Goal: Obtain resource: Download file/media

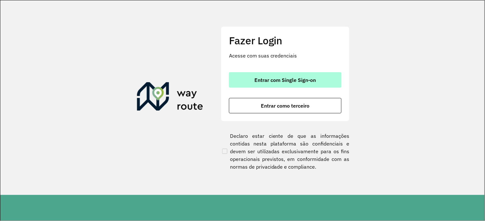
click at [282, 80] on span "Entrar com Single Sign-on" at bounding box center [285, 80] width 61 height 5
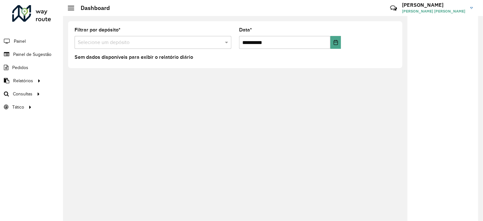
click at [164, 33] on div "Filtrar por depósito * Selecione um depósito" at bounding box center [153, 38] width 157 height 21
click at [41, 53] on span "Painel de Sugestão" at bounding box center [33, 54] width 40 height 7
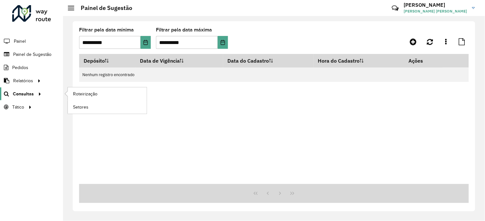
click at [28, 94] on span "Consultas" at bounding box center [23, 94] width 21 height 7
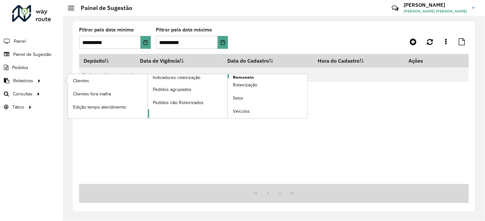
click at [247, 78] on span "Romaneio" at bounding box center [243, 77] width 21 height 7
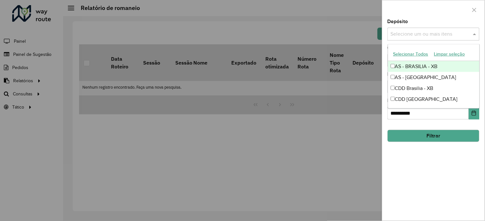
click at [425, 37] on input "text" at bounding box center [430, 35] width 82 height 8
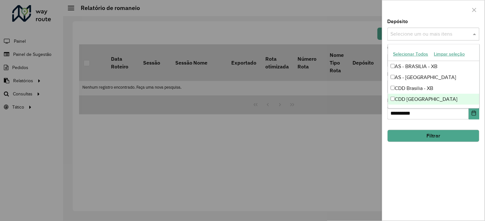
click at [410, 99] on div "CDD [GEOGRAPHIC_DATA]" at bounding box center [433, 99] width 91 height 11
click at [425, 136] on button "Filtrar" at bounding box center [434, 136] width 92 height 12
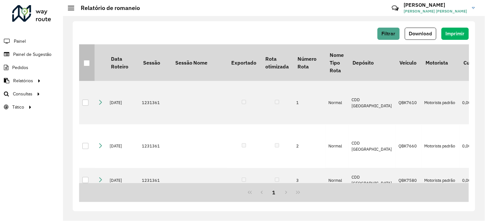
click at [87, 62] on div at bounding box center [87, 63] width 6 height 6
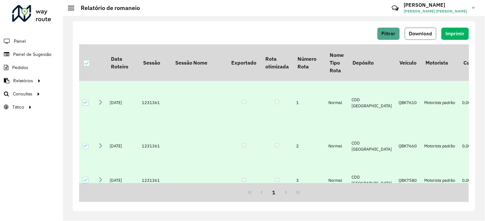
click at [422, 35] on span "Download" at bounding box center [420, 33] width 23 height 5
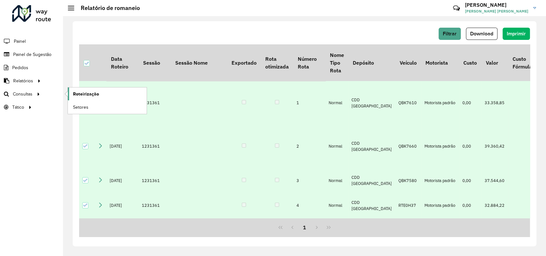
click at [86, 94] on span "Roteirização" at bounding box center [86, 94] width 26 height 7
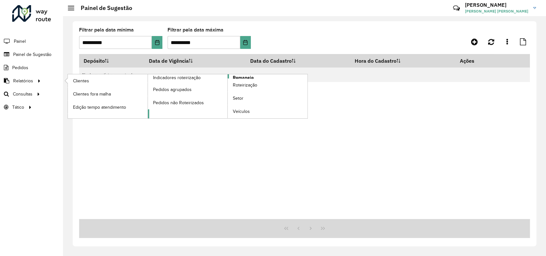
click at [242, 77] on span "Romaneio" at bounding box center [243, 77] width 21 height 7
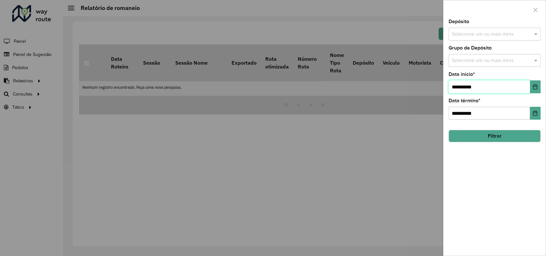
click at [466, 85] on input "**********" at bounding box center [489, 86] width 81 height 13
click at [483, 88] on icon "Choose Date" at bounding box center [535, 86] width 5 height 5
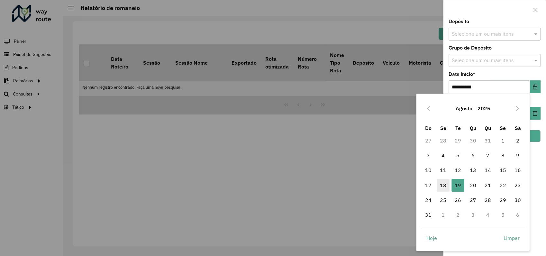
click at [448, 187] on span "18" at bounding box center [443, 185] width 13 height 13
type input "**********"
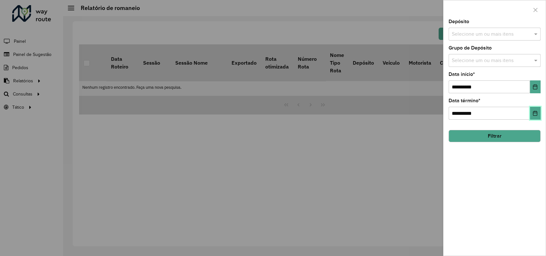
click at [483, 113] on icon "Choose Date" at bounding box center [535, 113] width 4 height 5
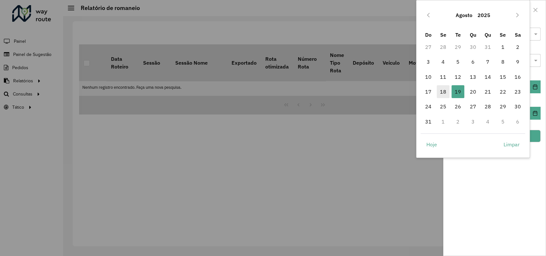
click at [443, 90] on span "18" at bounding box center [443, 91] width 13 height 13
type input "**********"
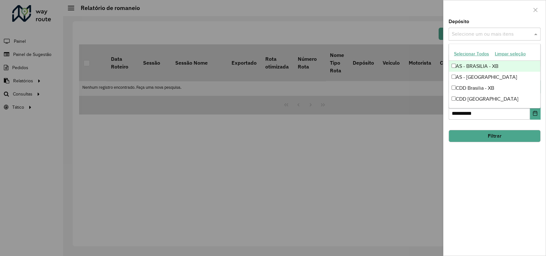
click at [483, 35] on input "text" at bounding box center [491, 35] width 82 height 8
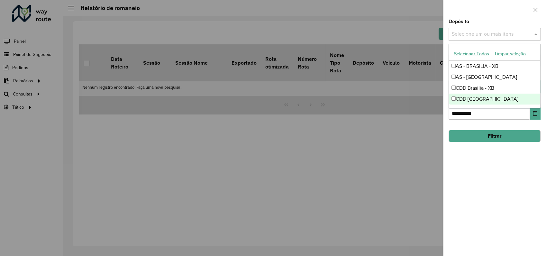
click at [481, 100] on div "CDD [GEOGRAPHIC_DATA]" at bounding box center [494, 99] width 91 height 11
click at [483, 136] on button "Filtrar" at bounding box center [495, 136] width 92 height 12
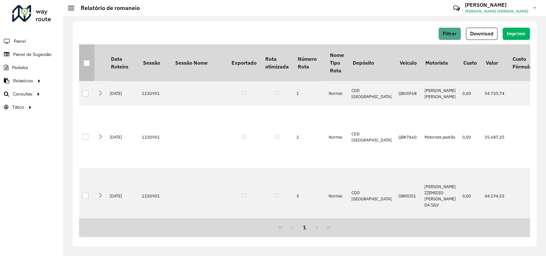
click at [87, 62] on div at bounding box center [87, 63] width 6 height 6
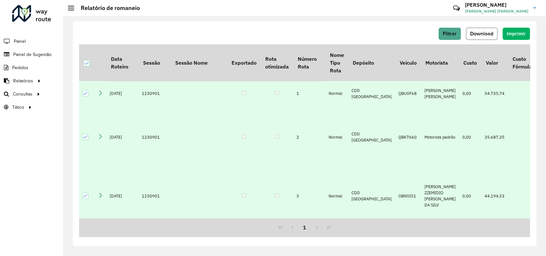
click at [483, 33] on span "Download" at bounding box center [481, 33] width 23 height 5
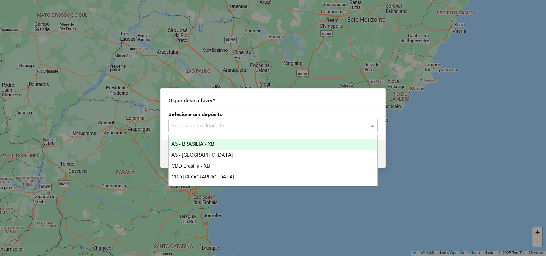
click at [239, 127] on input "text" at bounding box center [267, 126] width 190 height 8
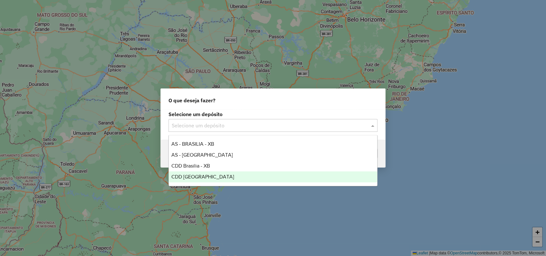
click at [195, 176] on span "CDD [GEOGRAPHIC_DATA]" at bounding box center [202, 176] width 63 height 5
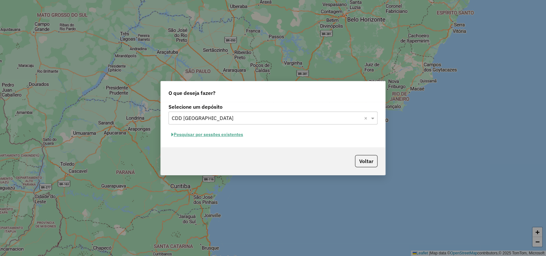
click at [230, 134] on button "Pesquisar por sessões existentes" at bounding box center [208, 135] width 78 height 10
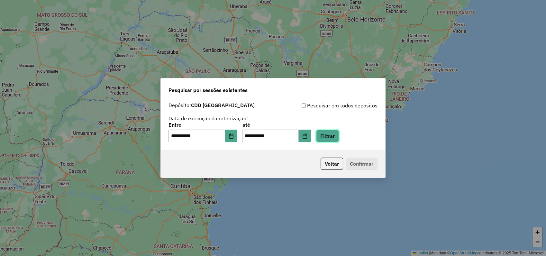
click at [334, 132] on button "Filtrar" at bounding box center [327, 136] width 23 height 12
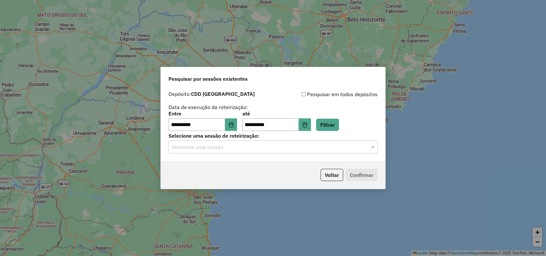
click at [221, 152] on div "Selecione uma sessão" at bounding box center [273, 147] width 209 height 13
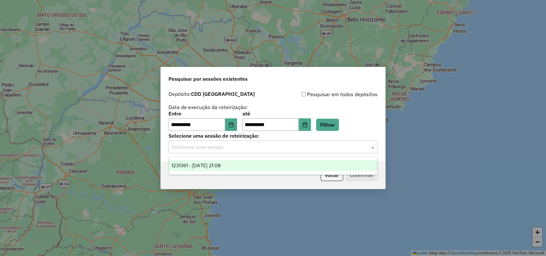
click at [216, 166] on span "1231361 - 19/08/2025 21:08" at bounding box center [195, 165] width 49 height 5
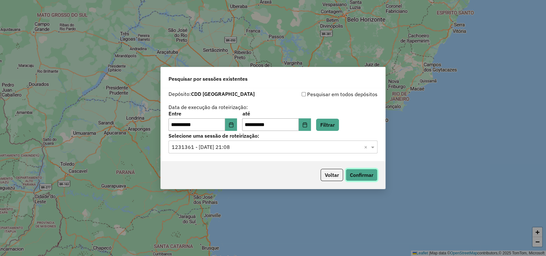
click at [360, 174] on button "Confirmar" at bounding box center [362, 175] width 32 height 12
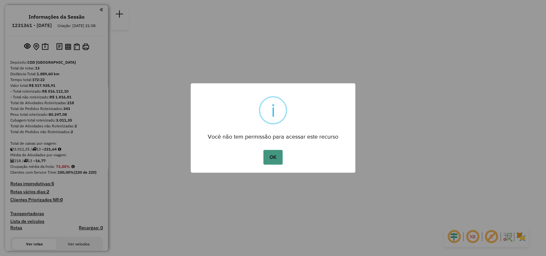
click at [273, 160] on button "OK" at bounding box center [272, 157] width 19 height 15
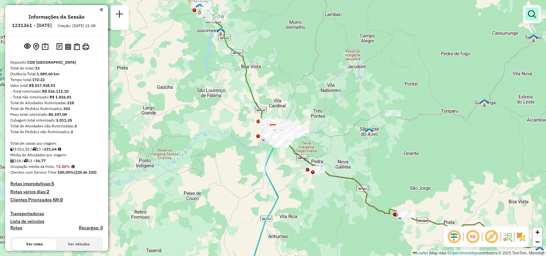
click at [533, 17] on em at bounding box center [532, 14] width 8 height 8
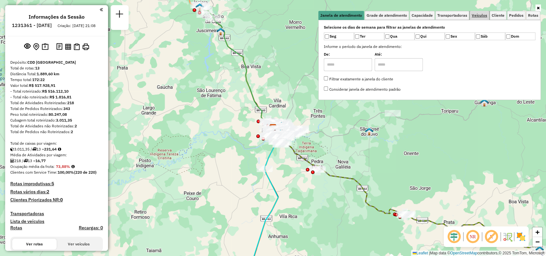
click at [479, 15] on span "Veículos" at bounding box center [479, 16] width 15 height 4
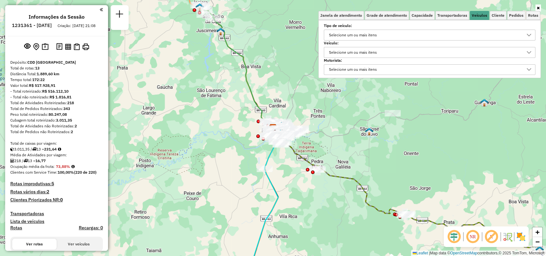
click at [347, 55] on div "Selecione um ou mais itens" at bounding box center [353, 52] width 52 height 10
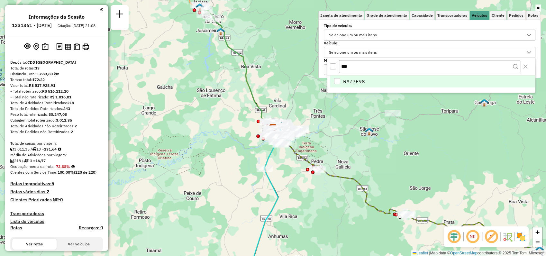
type input "***"
click at [357, 81] on span "RAZ7F98" at bounding box center [354, 82] width 22 height 8
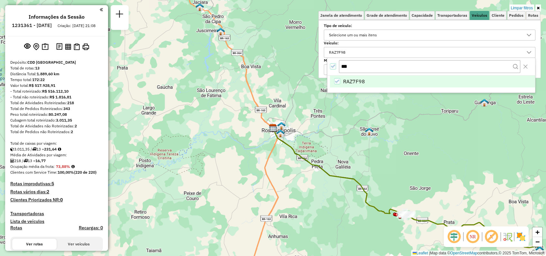
click at [495, 25] on label "Tipo de veículo:" at bounding box center [430, 26] width 212 height 6
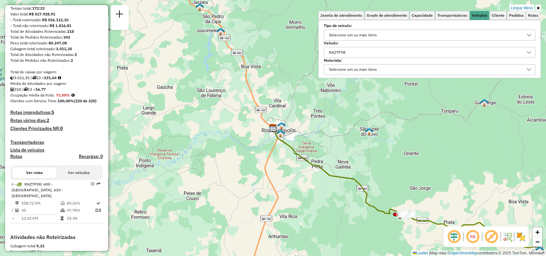
scroll to position [107, 0]
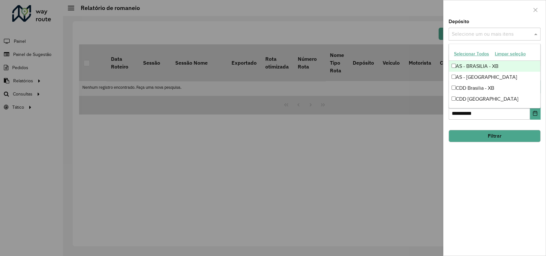
click at [471, 32] on input "text" at bounding box center [491, 35] width 82 height 8
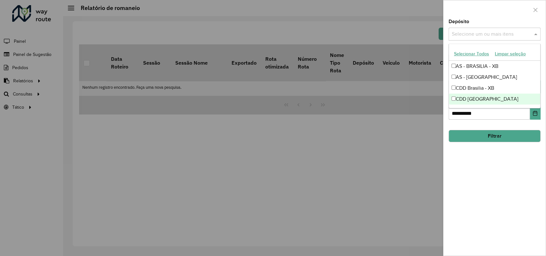
click at [476, 98] on div "CDD [GEOGRAPHIC_DATA]" at bounding box center [494, 99] width 91 height 11
click at [492, 160] on div "**********" at bounding box center [494, 137] width 102 height 236
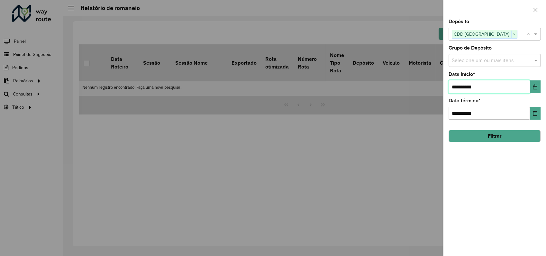
click at [456, 88] on input "**********" at bounding box center [489, 86] width 81 height 13
click at [460, 87] on input "**********" at bounding box center [489, 86] width 81 height 13
type input "**********"
click at [488, 136] on button "Filtrar" at bounding box center [495, 136] width 92 height 12
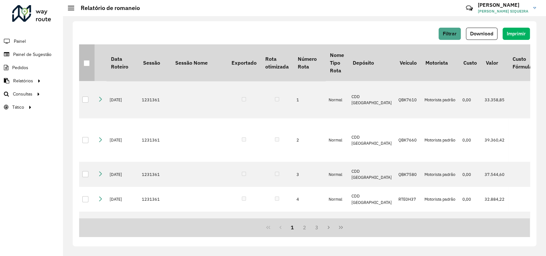
click at [86, 63] on div at bounding box center [87, 63] width 6 height 6
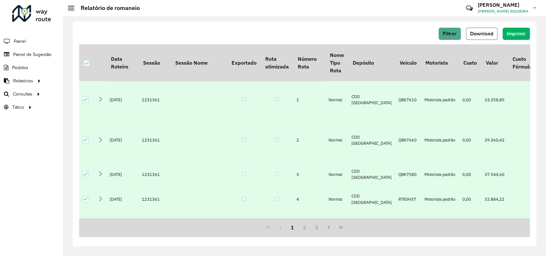
click at [480, 33] on span "Download" at bounding box center [481, 33] width 23 height 5
click at [213, 32] on div "Filtrar Download Imprimir" at bounding box center [304, 34] width 451 height 12
click at [484, 35] on span "Download" at bounding box center [481, 33] width 23 height 5
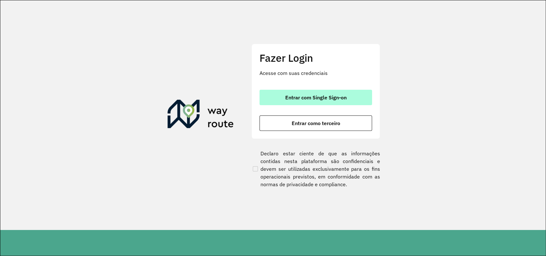
click at [339, 100] on button "Entrar com Single Sign-on" at bounding box center [316, 97] width 113 height 15
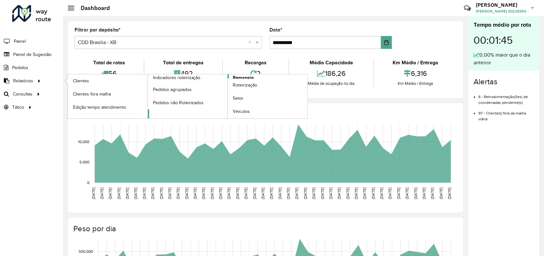
click at [241, 76] on span "Romaneio" at bounding box center [243, 77] width 21 height 7
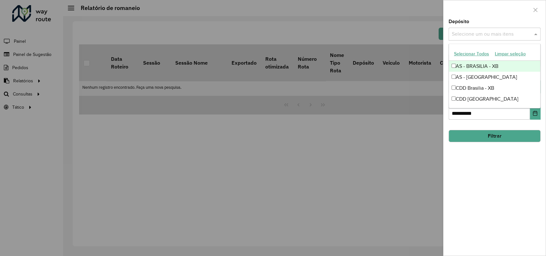
click at [481, 34] on input "text" at bounding box center [491, 35] width 82 height 8
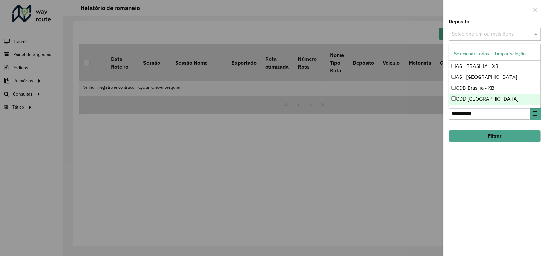
click at [478, 97] on div "CDD [GEOGRAPHIC_DATA]" at bounding box center [494, 99] width 91 height 11
click at [484, 158] on div "**********" at bounding box center [494, 137] width 102 height 236
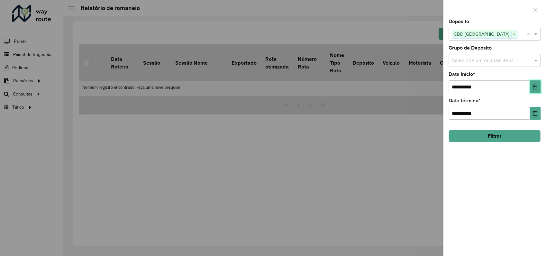
click at [531, 87] on button "Choose Date" at bounding box center [535, 86] width 11 height 13
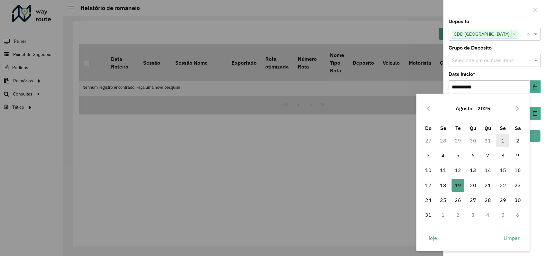
click at [502, 139] on span "1" at bounding box center [502, 140] width 13 height 13
type input "**********"
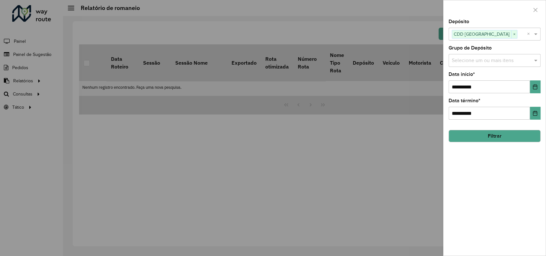
click at [504, 138] on button "Filtrar" at bounding box center [495, 136] width 92 height 12
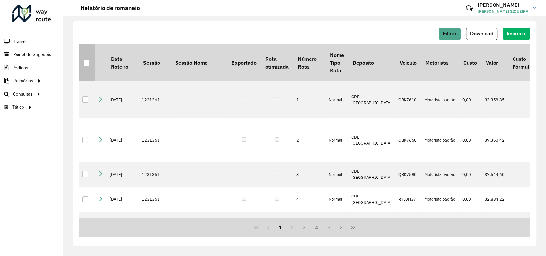
click at [86, 64] on div at bounding box center [87, 63] width 6 height 6
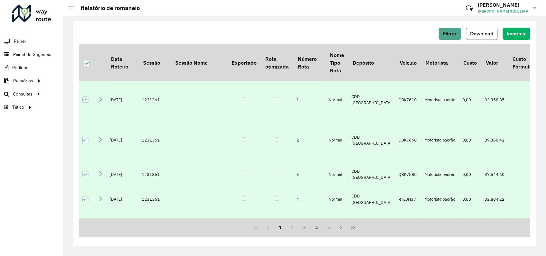
click at [486, 32] on span "Download" at bounding box center [481, 33] width 23 height 5
